Goal: Information Seeking & Learning: Learn about a topic

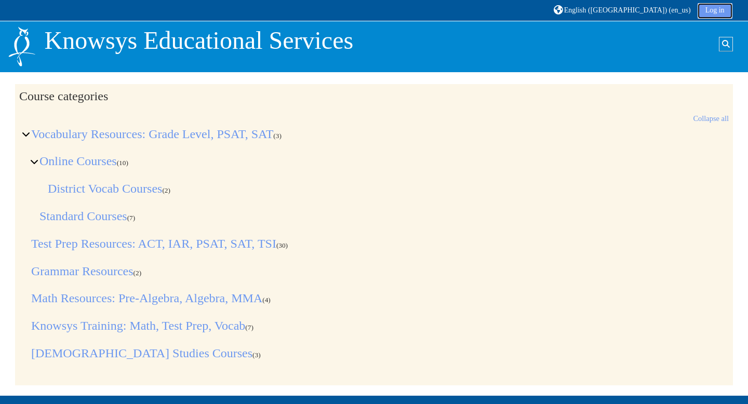
click at [712, 15] on link "Log in" at bounding box center [715, 11] width 35 height 16
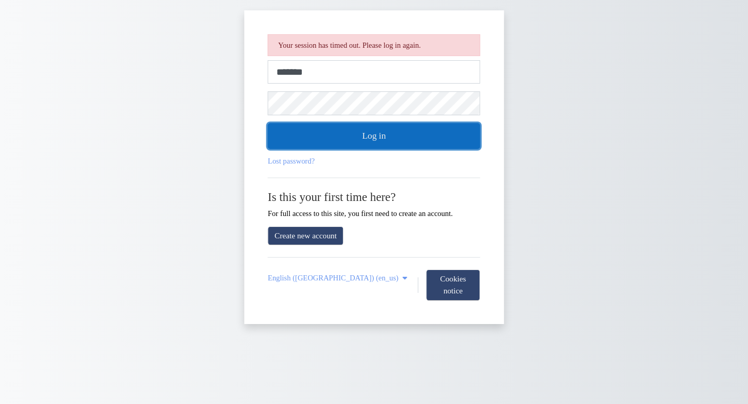
click at [438, 135] on button "Log in" at bounding box center [374, 136] width 213 height 26
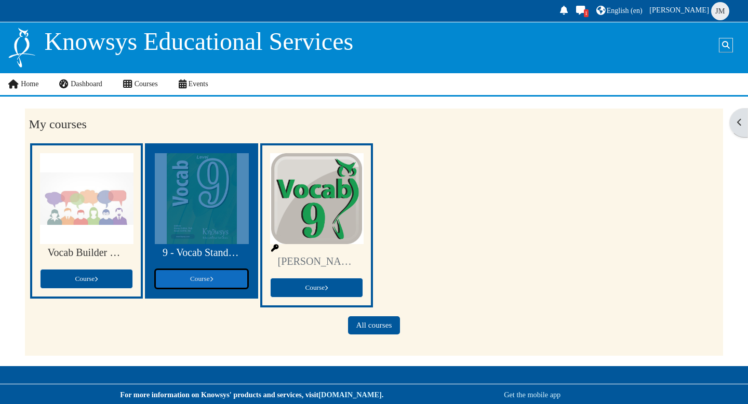
click at [211, 280] on span at bounding box center [211, 278] width 3 height 5
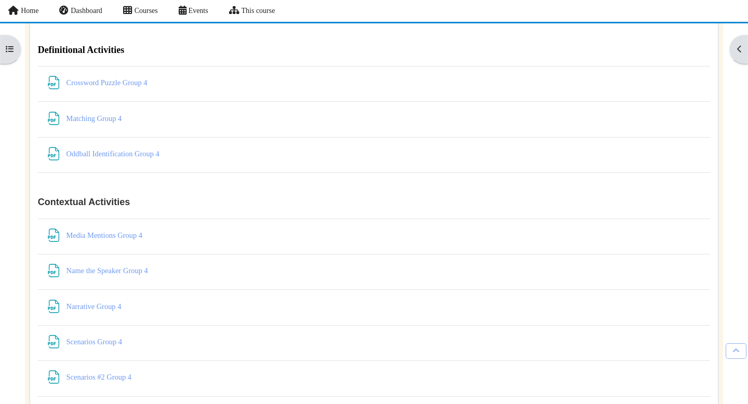
scroll to position [5024, 0]
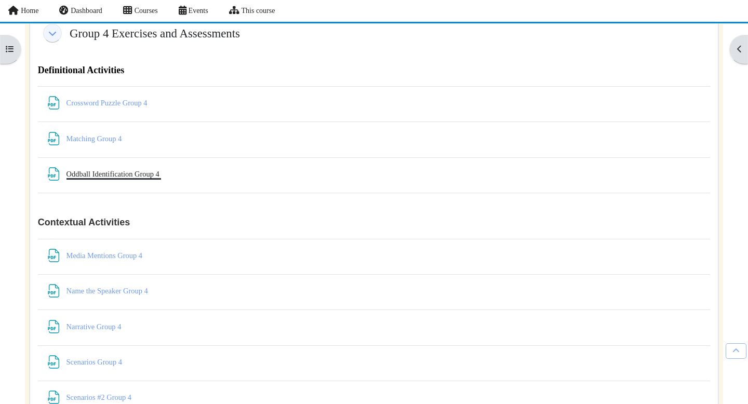
click at [117, 178] on link "Oddball Identification Group 4 File" at bounding box center [114, 174] width 95 height 8
